Goal: Task Accomplishment & Management: Complete application form

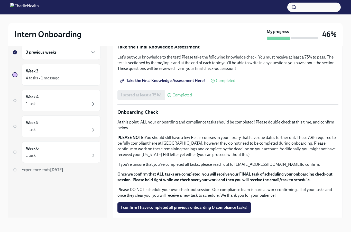
scroll to position [285, 0]
click at [243, 205] on span "I confirm I have completed all previous onboarding & compliance tasks!" at bounding box center [184, 207] width 127 height 5
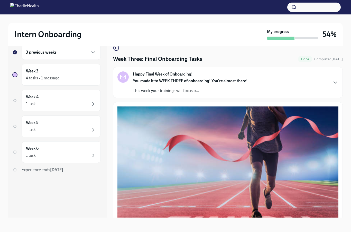
click at [327, 71] on div "Happy Final Week of Onboarding! You made it to WEEK THREE of onboarding! You're…" at bounding box center [228, 82] width 221 height 22
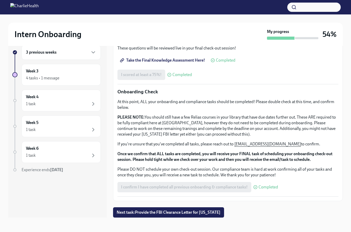
scroll to position [452, 0]
click at [79, 68] on div "Week 3 4 tasks • 1 message" at bounding box center [61, 74] width 70 height 13
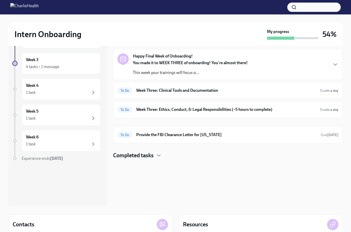
click at [333, 90] on strong "in a day" at bounding box center [333, 90] width 12 height 4
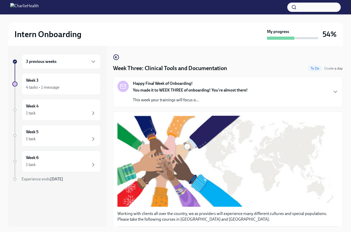
click at [28, 58] on div "3 previous weeks" at bounding box center [61, 61] width 70 height 6
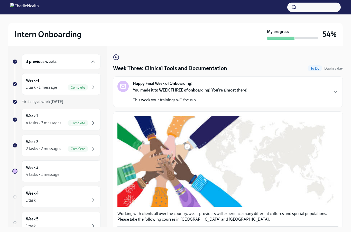
click at [31, 80] on h6 "Week -1" at bounding box center [32, 80] width 13 height 6
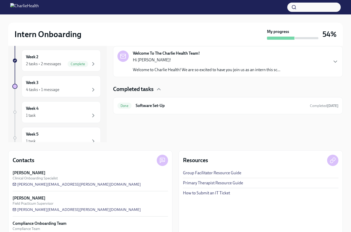
scroll to position [101, 0]
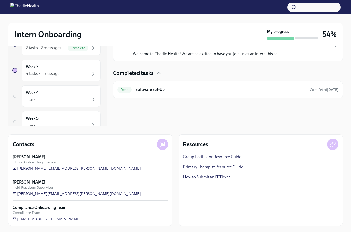
click at [25, 73] on div "Week 3 4 tasks • 1 message" at bounding box center [61, 70] width 79 height 22
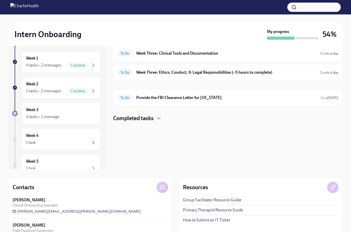
scroll to position [57, 0]
click at [341, 72] on div "To Do Week Three: Ethics, Conduct, & Legal Responsibilities (~5 hours to comple…" at bounding box center [228, 72] width 230 height 17
click at [335, 72] on strong "in a day" at bounding box center [333, 72] width 12 height 4
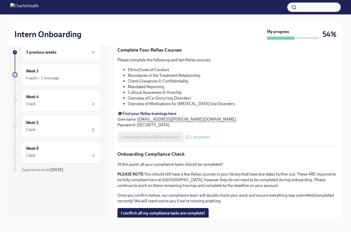
scroll to position [240, 0]
click at [206, 208] on button "I confirm all my compliance tasks are complete!" at bounding box center [163, 213] width 91 height 10
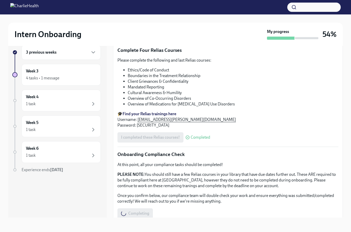
scroll to position [21, 0]
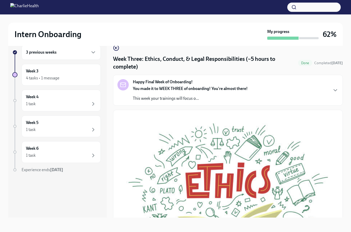
click at [338, 87] on icon "button" at bounding box center [336, 90] width 6 height 6
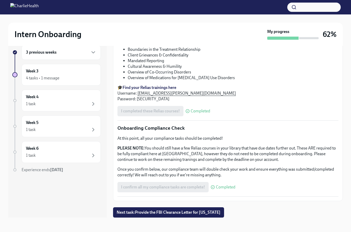
scroll to position [415, 0]
click at [224, 217] on button "Next task : Provide the FBI Clearance Letter for [US_STATE]" at bounding box center [168, 212] width 111 height 10
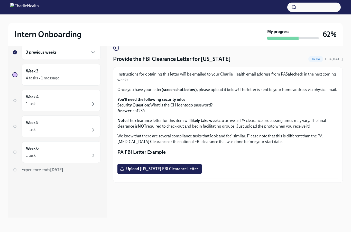
click at [345, 146] on div "Intern Onboarding My progress 62% 3 previous weeks Week 3 4 tasks • 1 message W…" at bounding box center [175, 118] width 351 height 226
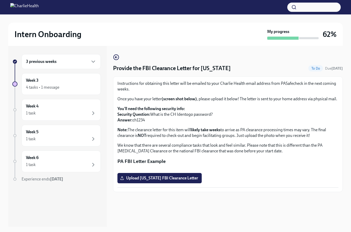
click at [114, 55] on icon "button" at bounding box center [116, 57] width 6 height 6
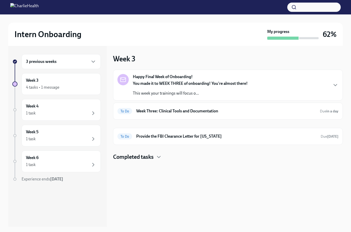
click at [338, 132] on div "To Do Provide the FBI Clearance Letter for [US_STATE] Due [DATE]" at bounding box center [228, 136] width 221 height 8
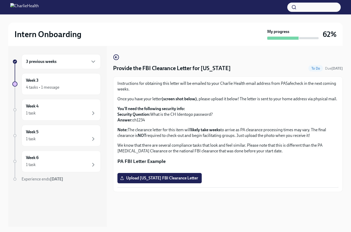
click at [117, 55] on circle "button" at bounding box center [116, 57] width 5 height 5
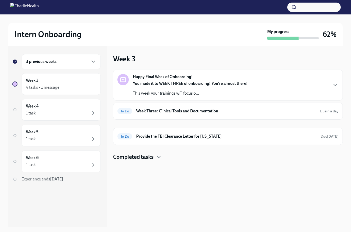
click at [337, 108] on div "To Do Week Three: Clinical Tools and Documentation Due in a day" at bounding box center [228, 111] width 221 height 8
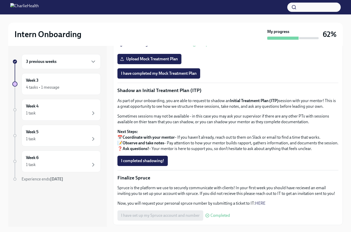
scroll to position [382, 0]
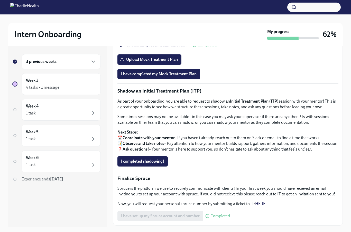
click at [25, 107] on div "Week 4 1 task" at bounding box center [61, 110] width 79 height 22
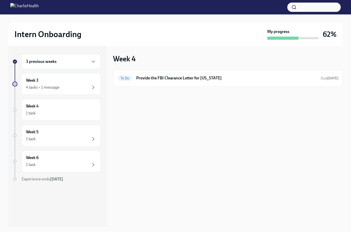
click at [26, 125] on div "Week 5 1 task" at bounding box center [61, 136] width 79 height 22
click at [32, 112] on div "1 task" at bounding box center [31, 113] width 10 height 6
click at [48, 144] on div "Week 5 1 task" at bounding box center [61, 136] width 79 height 22
click at [38, 166] on div "1 task" at bounding box center [61, 164] width 70 height 6
click at [30, 85] on div "4 tasks • 1 message" at bounding box center [42, 87] width 33 height 6
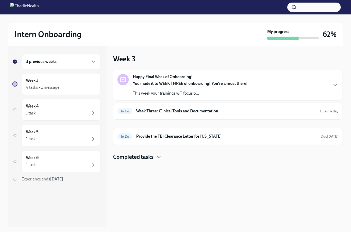
click at [38, 62] on h6 "3 previous weeks" at bounding box center [41, 62] width 31 height 6
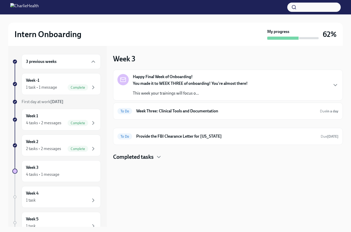
click at [28, 141] on h6 "Week 2" at bounding box center [32, 142] width 12 height 6
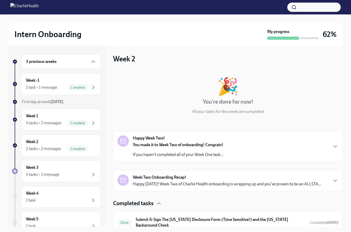
click at [336, 149] on icon "button" at bounding box center [336, 146] width 6 height 6
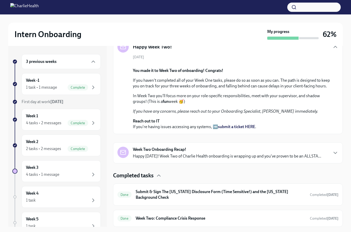
click at [336, 156] on icon "button" at bounding box center [336, 152] width 6 height 6
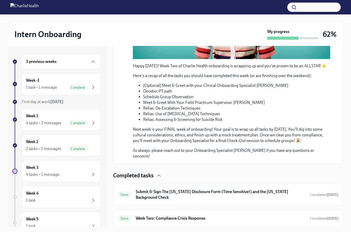
scroll to position [384, 0]
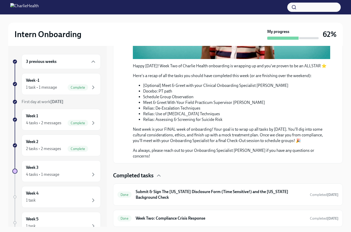
click at [338, 197] on strong "[DATE]" at bounding box center [332, 194] width 11 height 4
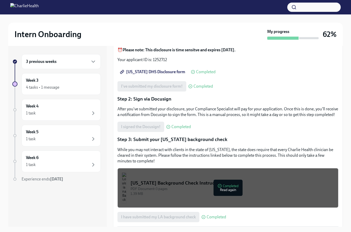
scroll to position [71, 0]
click at [82, 85] on div "4 tasks • 1 message" at bounding box center [61, 87] width 70 height 6
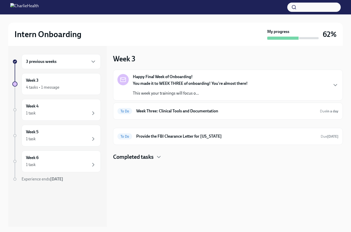
click at [89, 84] on div "Week 3 4 tasks • 1 message" at bounding box center [61, 83] width 70 height 13
click at [37, 59] on h6 "3 previous weeks" at bounding box center [41, 62] width 31 height 6
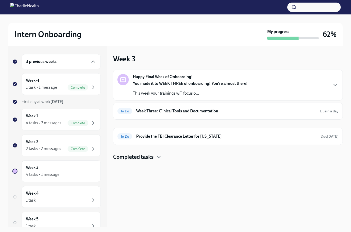
click at [36, 123] on div "4 tasks • 2 messages" at bounding box center [44, 123] width 36 height 6
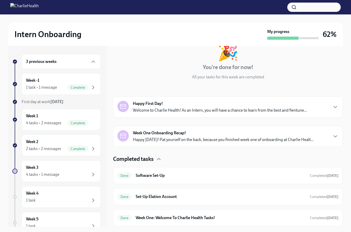
click at [31, 145] on div "Week 2 2 tasks • 2 messages Complete" at bounding box center [61, 145] width 70 height 13
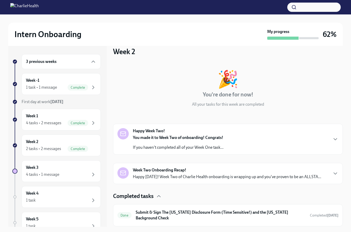
click at [24, 148] on div "Week 2 2 tasks • 2 messages Complete" at bounding box center [61, 145] width 79 height 22
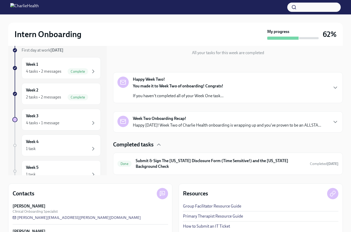
scroll to position [50, 0]
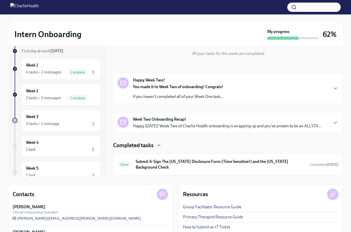
click at [32, 94] on div "Week 2 2 tasks • 2 messages Complete" at bounding box center [61, 94] width 70 height 13
click at [29, 118] on h6 "Week 3" at bounding box center [32, 117] width 13 height 6
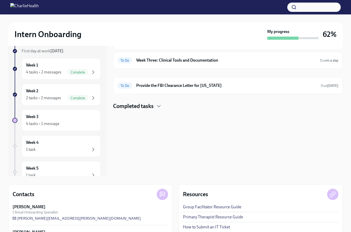
click at [159, 107] on icon "button" at bounding box center [159, 106] width 6 height 6
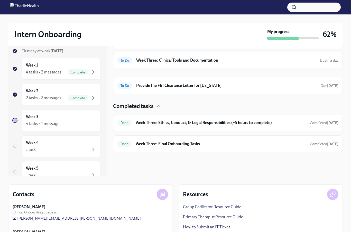
click at [337, 63] on div "To Do Week Three: Clinical Tools and Documentation Due in a day" at bounding box center [228, 60] width 221 height 8
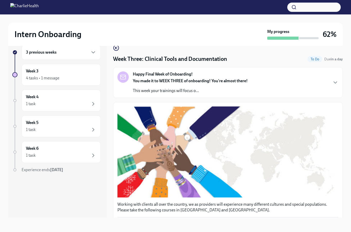
scroll to position [30, 0]
click at [338, 79] on icon "button" at bounding box center [336, 82] width 6 height 6
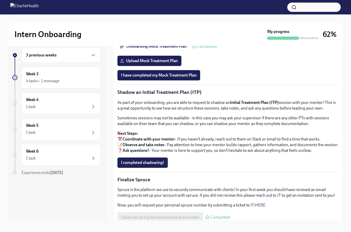
scroll to position [0, 0]
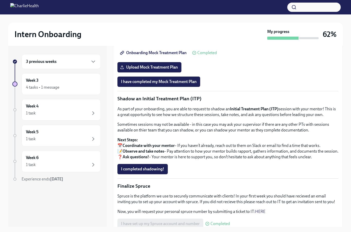
click at [89, 112] on div "1 task" at bounding box center [61, 113] width 70 height 6
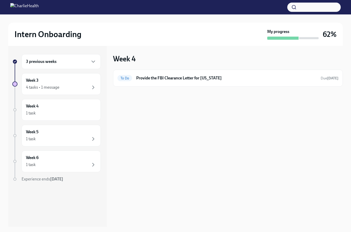
click at [85, 134] on div "Week 5 1 task" at bounding box center [61, 135] width 70 height 13
click at [87, 85] on div "4 tasks • 1 message" at bounding box center [61, 87] width 70 height 6
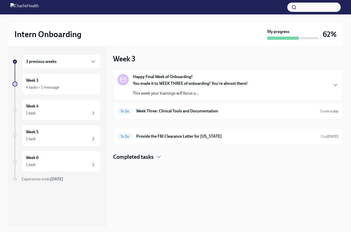
click at [339, 38] on div "Intern Onboarding My progress 62%" at bounding box center [175, 34] width 335 height 23
